Goal: Obtain resource: Obtain resource

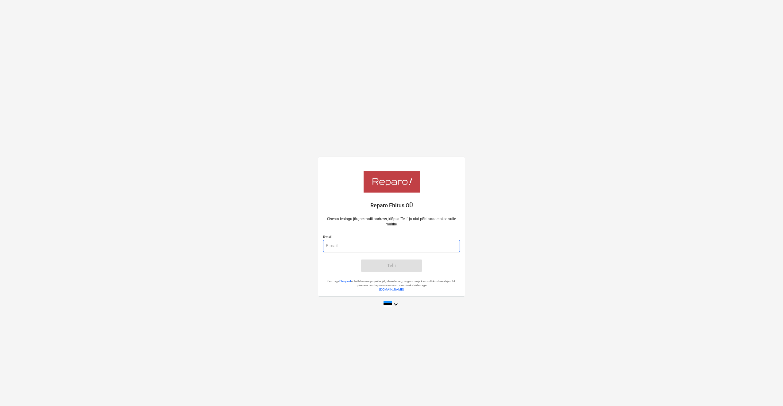
click at [352, 248] on input "email" at bounding box center [391, 246] width 137 height 12
type input "[EMAIL_ADDRESS][DOMAIN_NAME]"
click at [396, 265] on span "Telli" at bounding box center [391, 266] width 47 height 8
click at [398, 246] on input "email" at bounding box center [391, 246] width 137 height 12
type input "[EMAIL_ADDRESS][DOMAIN_NAME]"
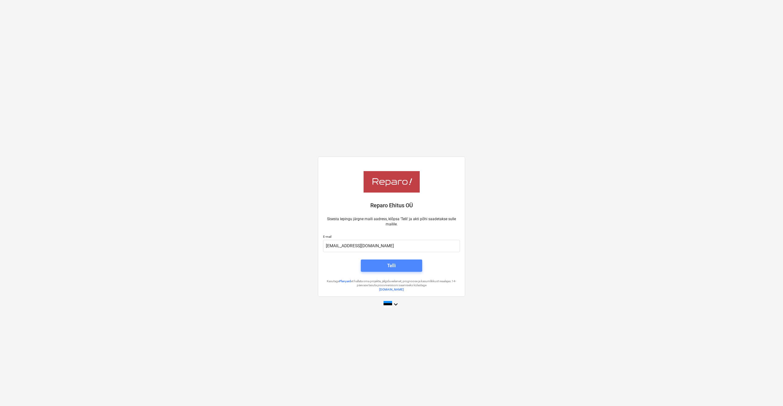
click at [397, 264] on span "Telli" at bounding box center [391, 266] width 47 height 8
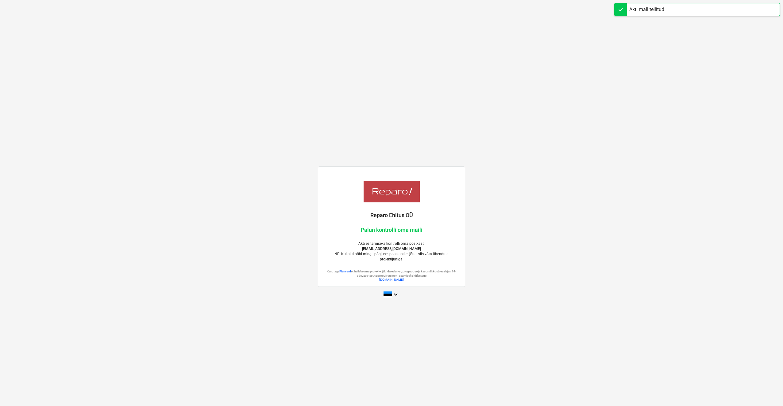
click at [657, 8] on div "Akti mall tellitud" at bounding box center [647, 9] width 35 height 7
